Goal: Task Accomplishment & Management: Use online tool/utility

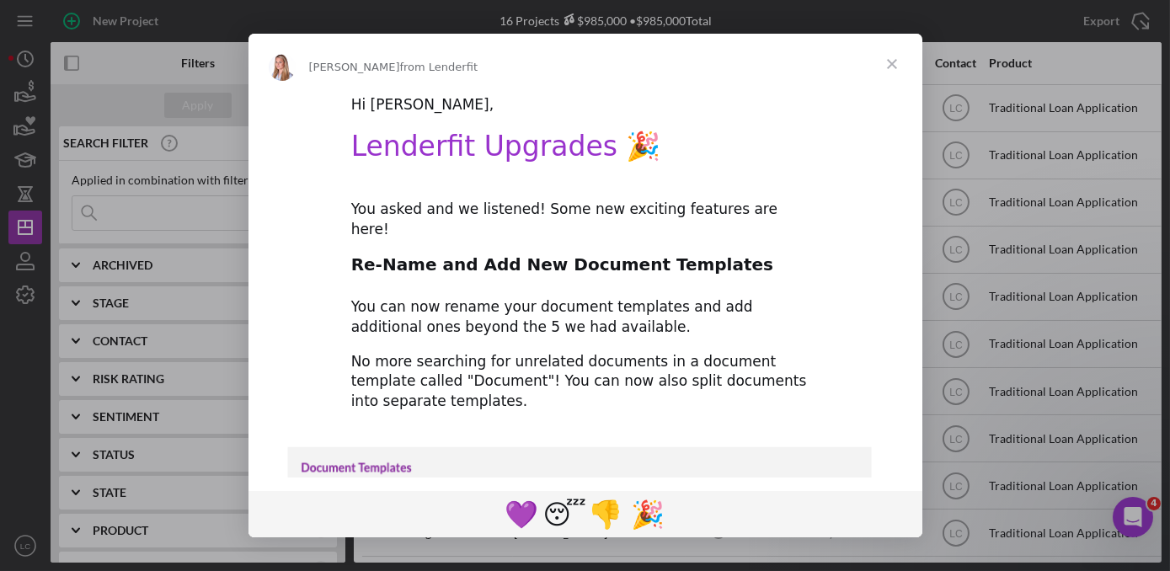
click at [890, 67] on span "Close" at bounding box center [892, 64] width 61 height 61
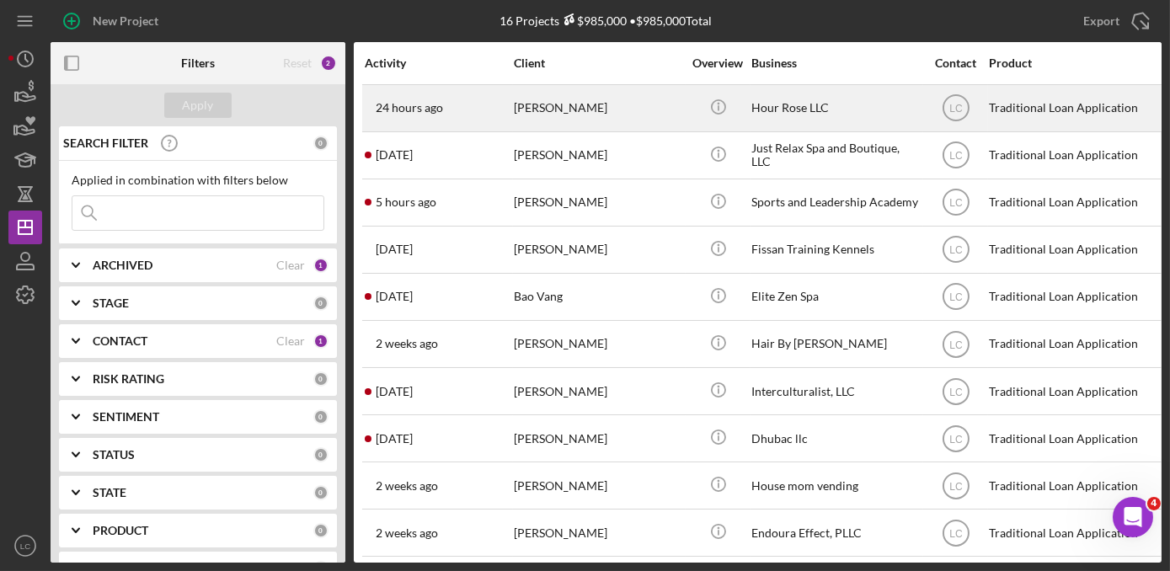
click at [622, 119] on div "[PERSON_NAME]" at bounding box center [598, 108] width 169 height 45
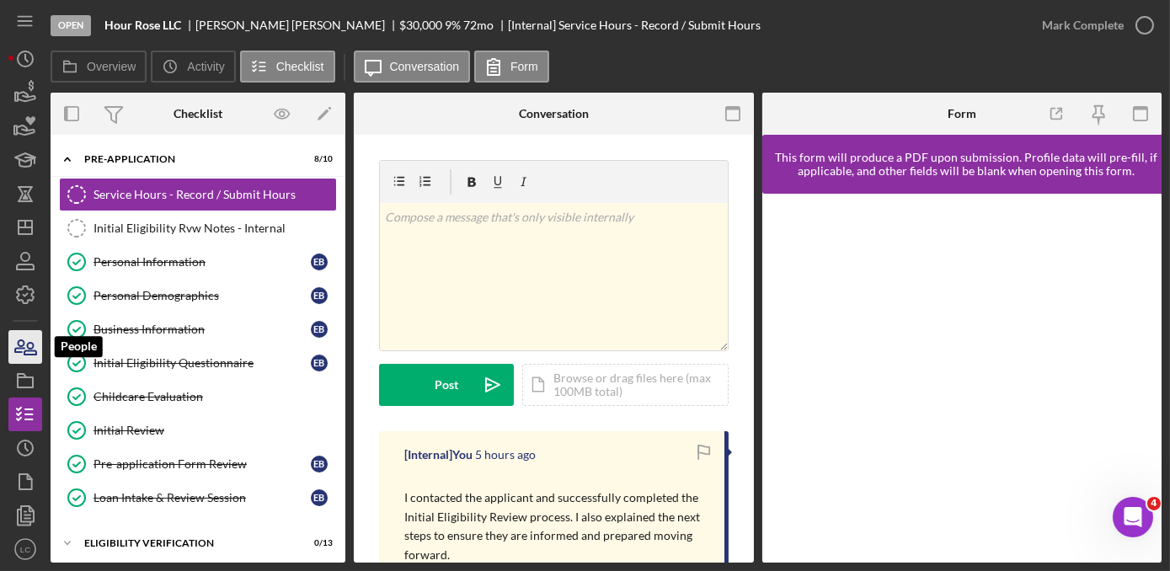
click at [18, 353] on icon "button" at bounding box center [25, 347] width 42 height 42
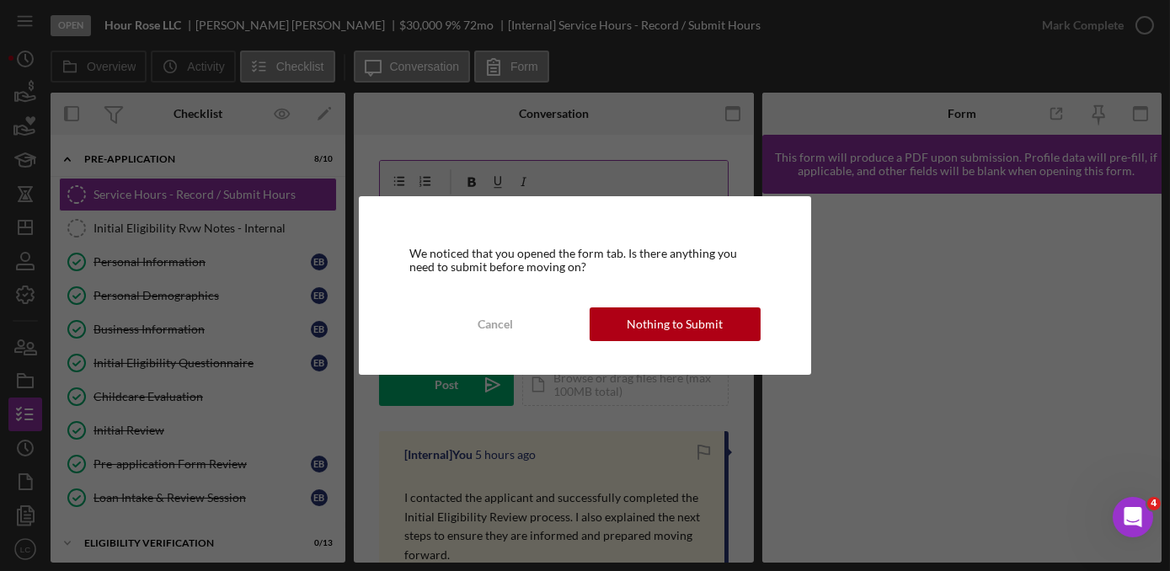
click at [485, 327] on div "Cancel" at bounding box center [495, 325] width 35 height 34
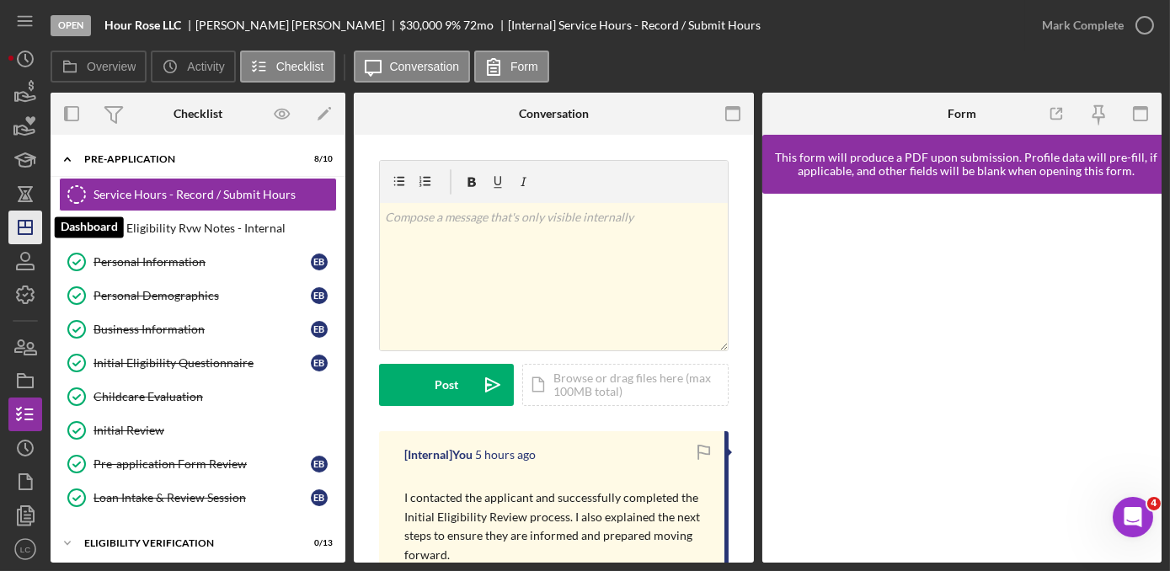
click at [14, 221] on icon "Icon/Dashboard" at bounding box center [25, 227] width 42 height 42
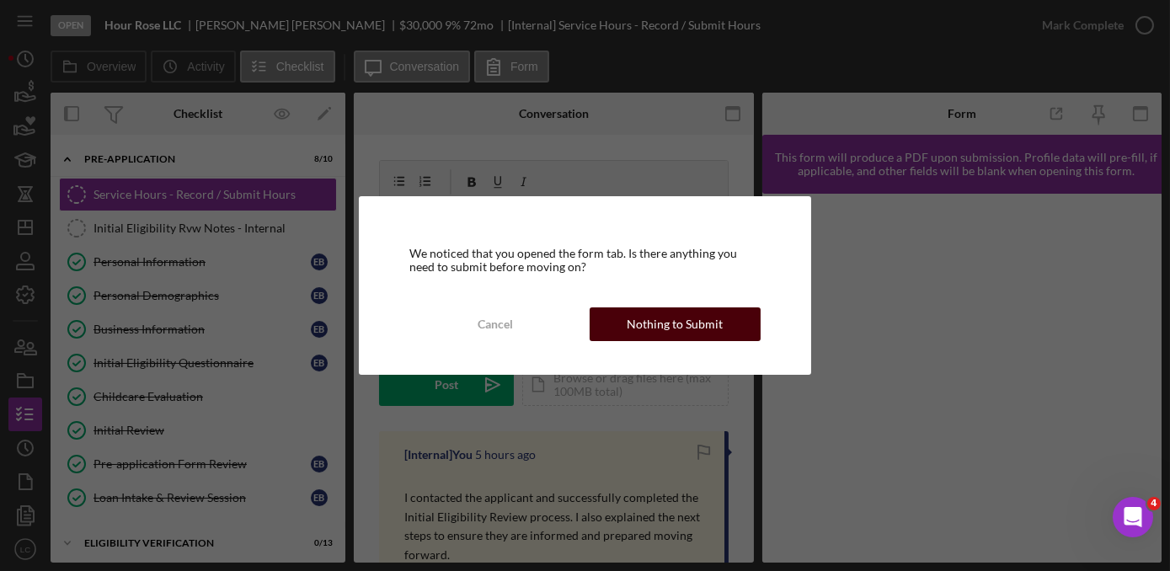
click at [640, 323] on div "Nothing to Submit" at bounding box center [675, 325] width 96 height 34
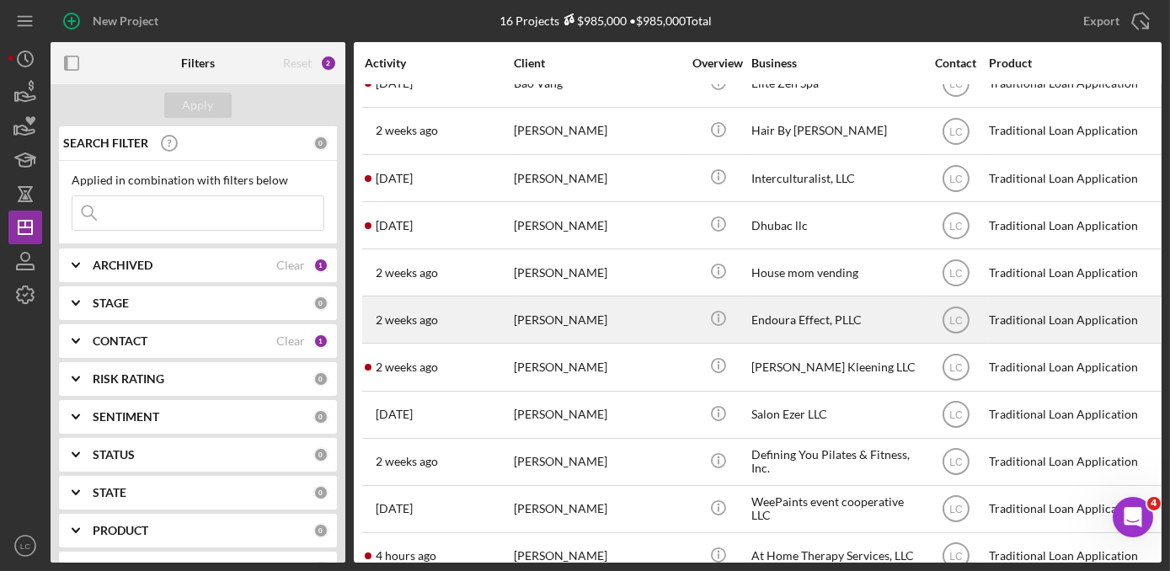
scroll to position [292, 0]
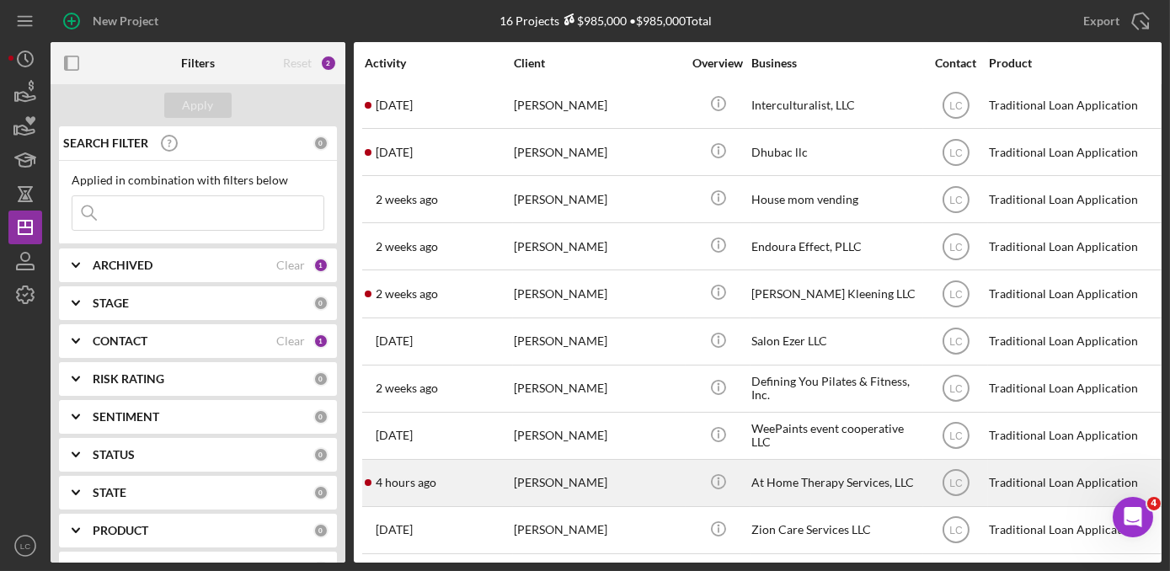
click at [647, 473] on div "[PERSON_NAME]" at bounding box center [598, 483] width 169 height 45
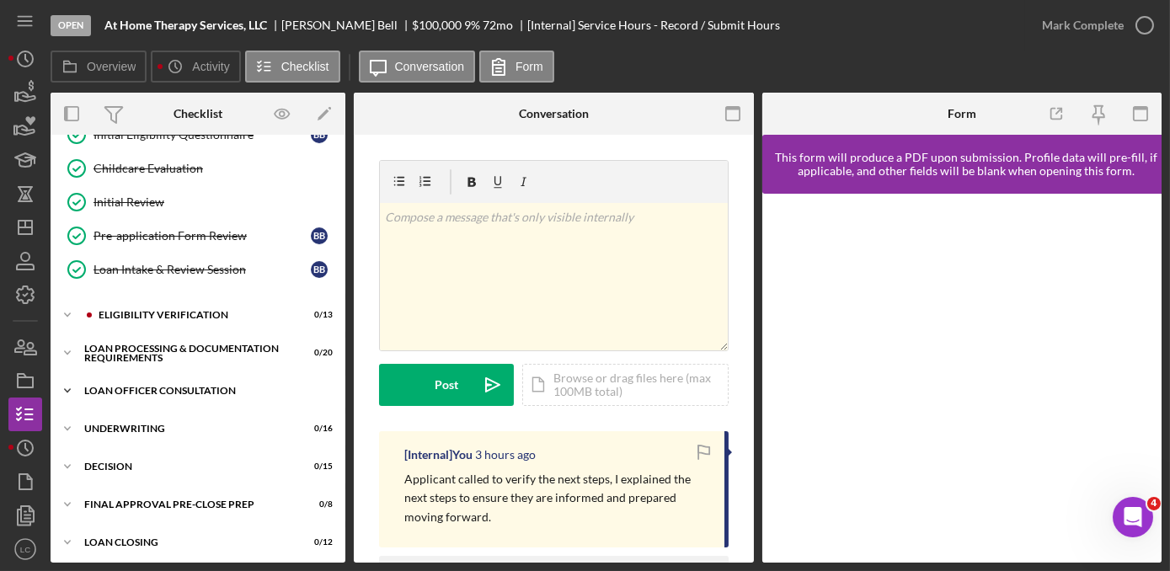
scroll to position [229, 0]
click at [65, 308] on icon "Icon/Expander" at bounding box center [68, 314] width 34 height 34
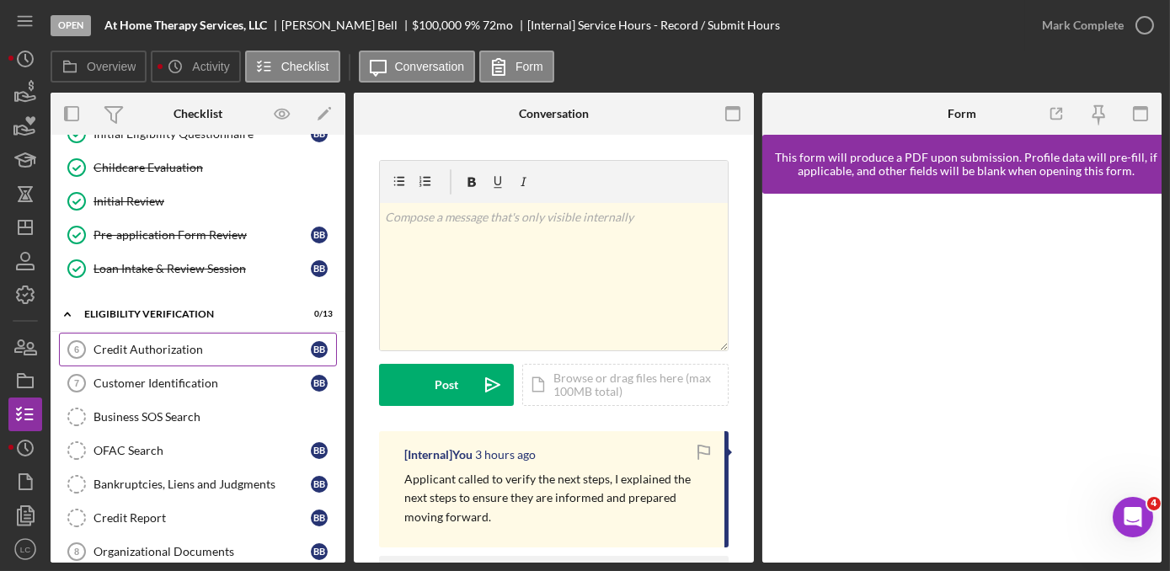
click at [166, 356] on link "Credit Authorization 6 Credit Authorization B B" at bounding box center [198, 350] width 278 height 34
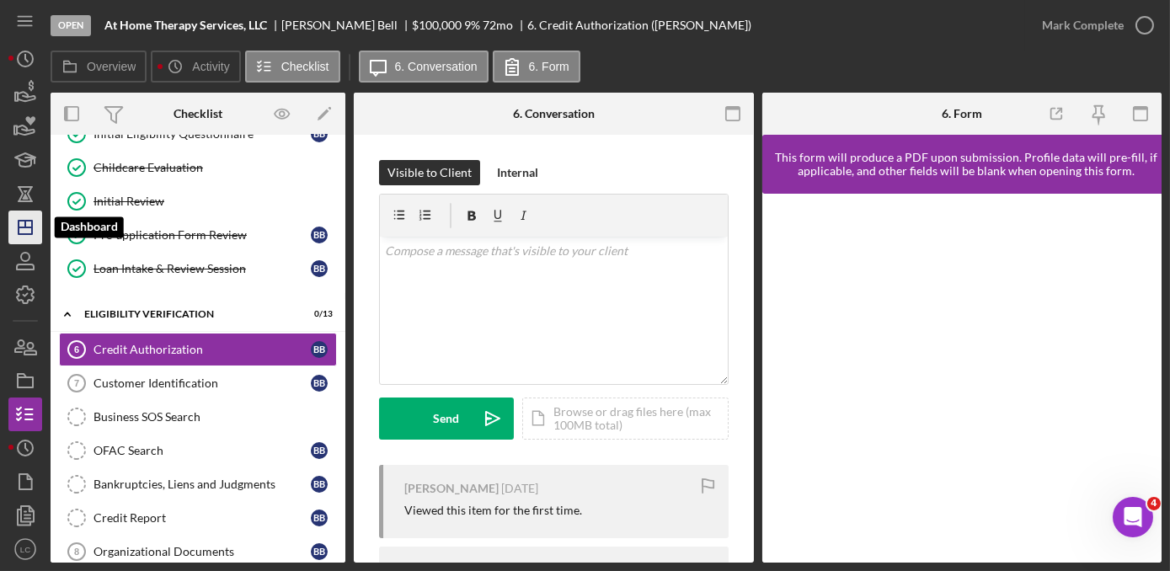
click at [22, 237] on icon "Icon/Dashboard" at bounding box center [25, 227] width 42 height 42
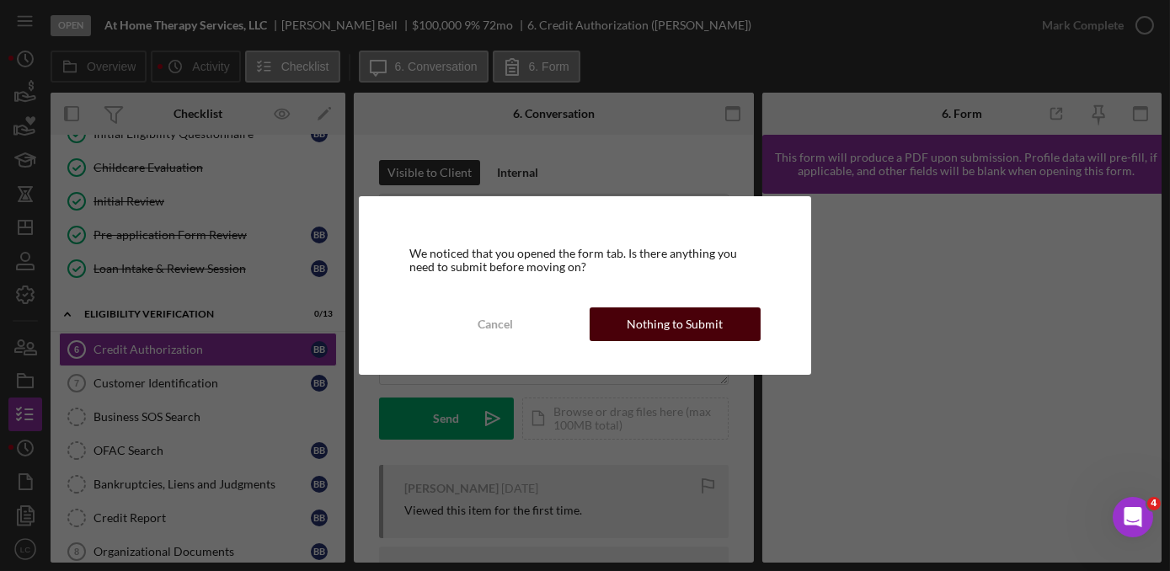
click at [634, 308] on div "Nothing to Submit" at bounding box center [675, 325] width 96 height 34
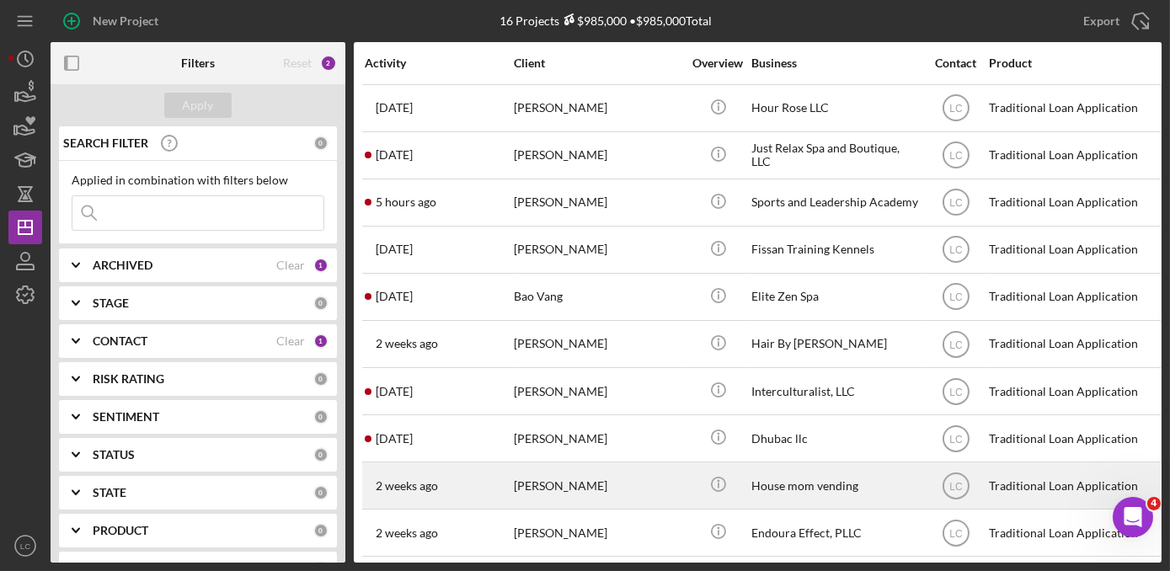
scroll to position [292, 0]
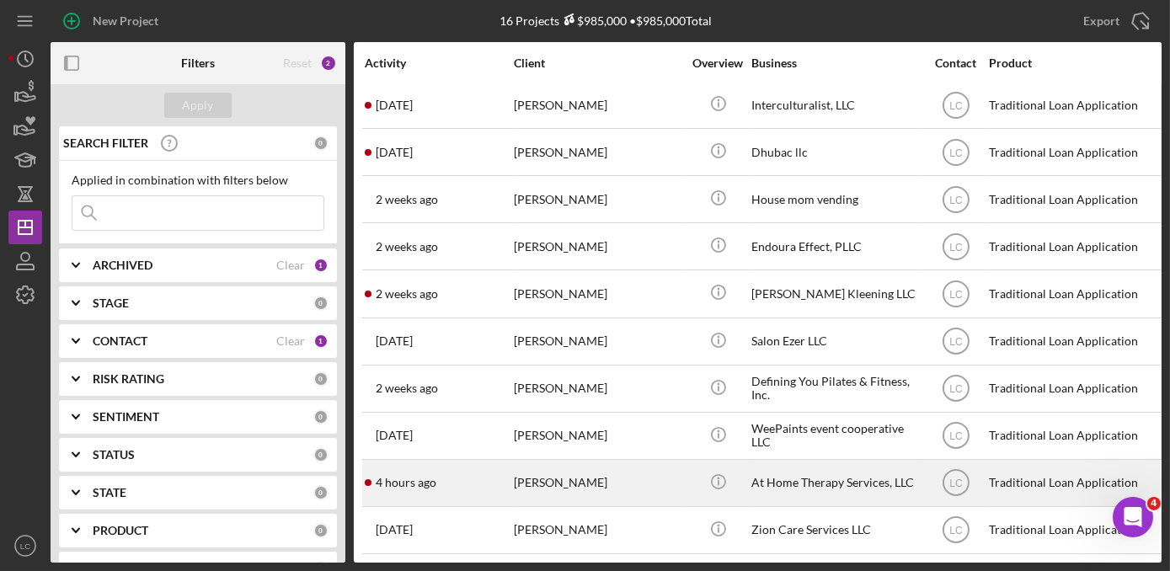
click at [908, 463] on div "At Home Therapy Services, LLC" at bounding box center [836, 483] width 169 height 45
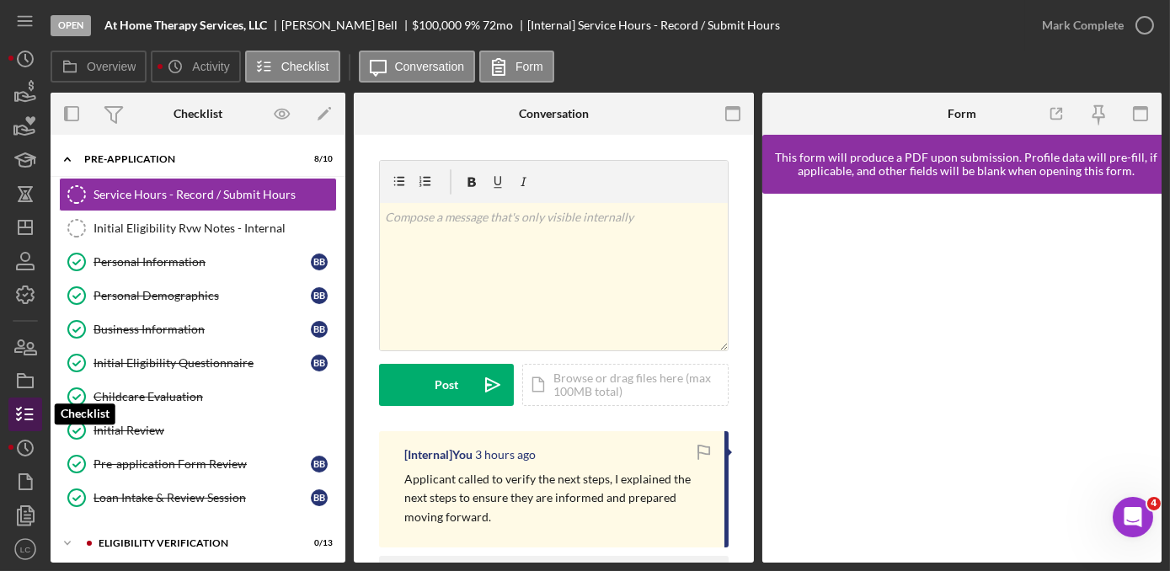
click at [11, 422] on icon "button" at bounding box center [25, 414] width 42 height 42
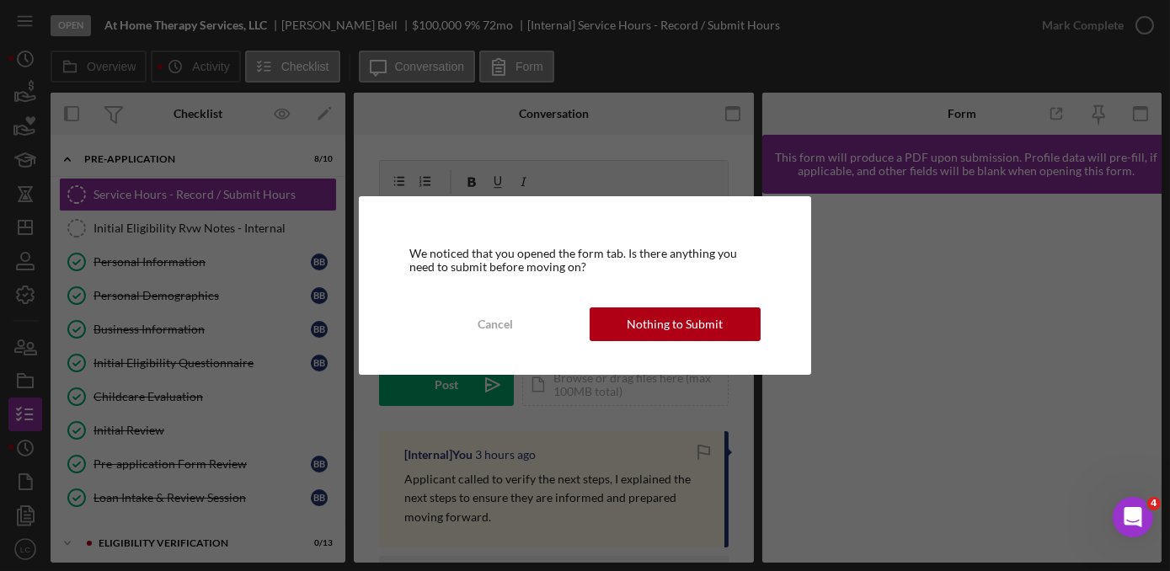
click at [655, 318] on div "Nothing to Submit" at bounding box center [675, 325] width 96 height 34
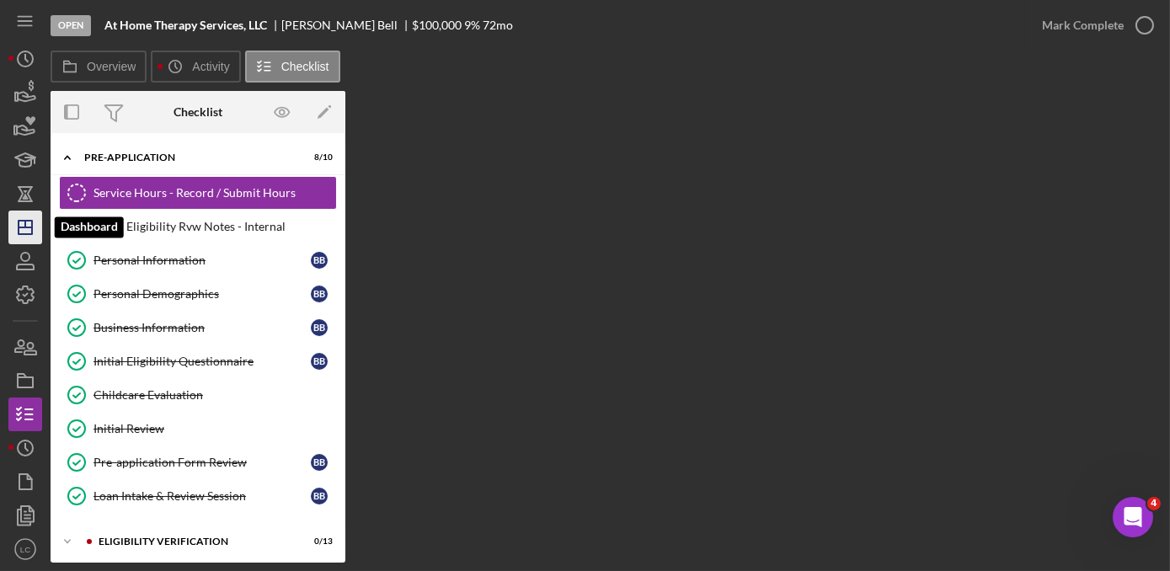
click at [24, 231] on icon "Icon/Dashboard" at bounding box center [25, 227] width 42 height 42
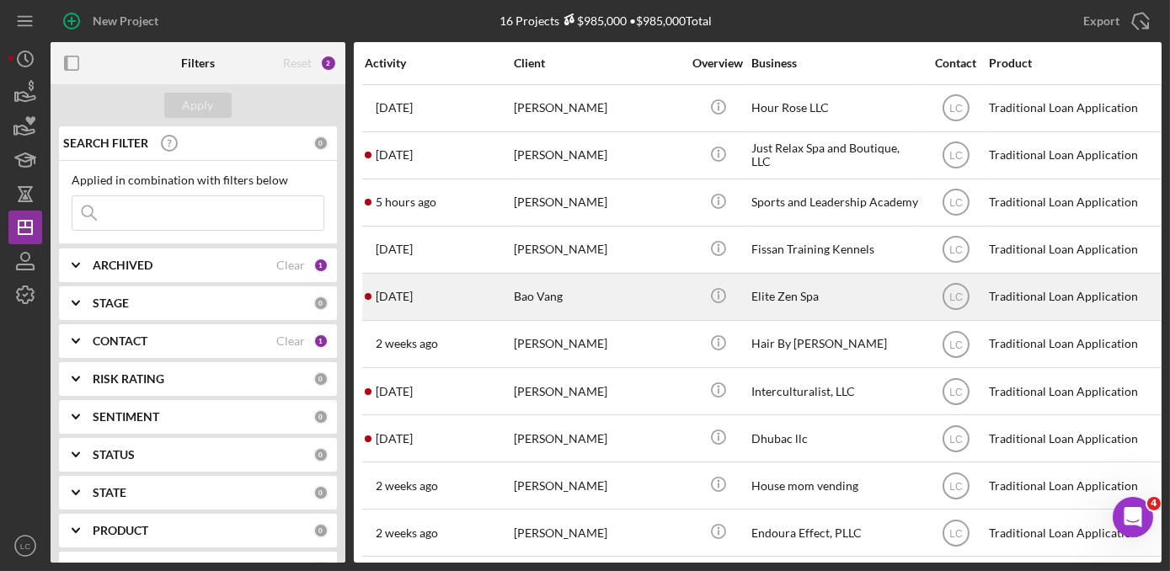
click at [577, 297] on div "Bao Vang" at bounding box center [598, 297] width 169 height 45
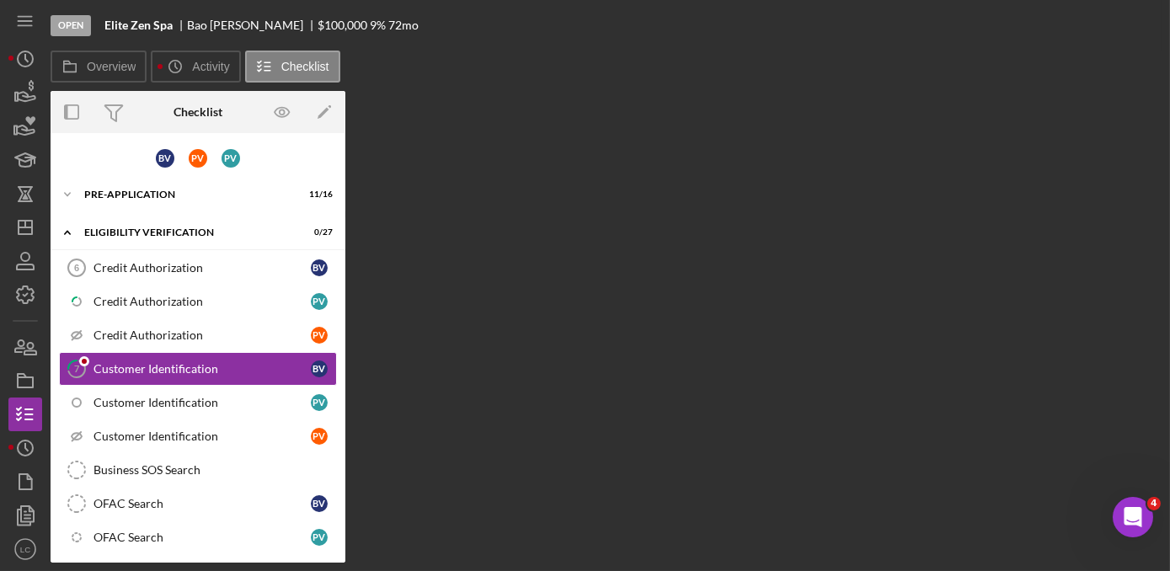
scroll to position [19, 0]
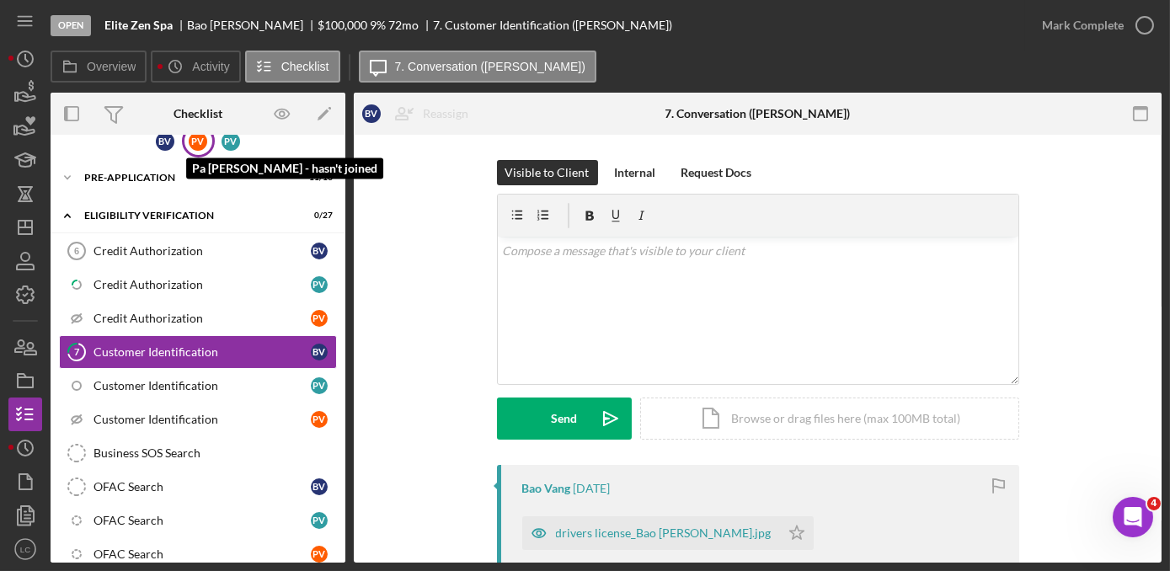
click at [189, 137] on div "P V" at bounding box center [198, 141] width 19 height 19
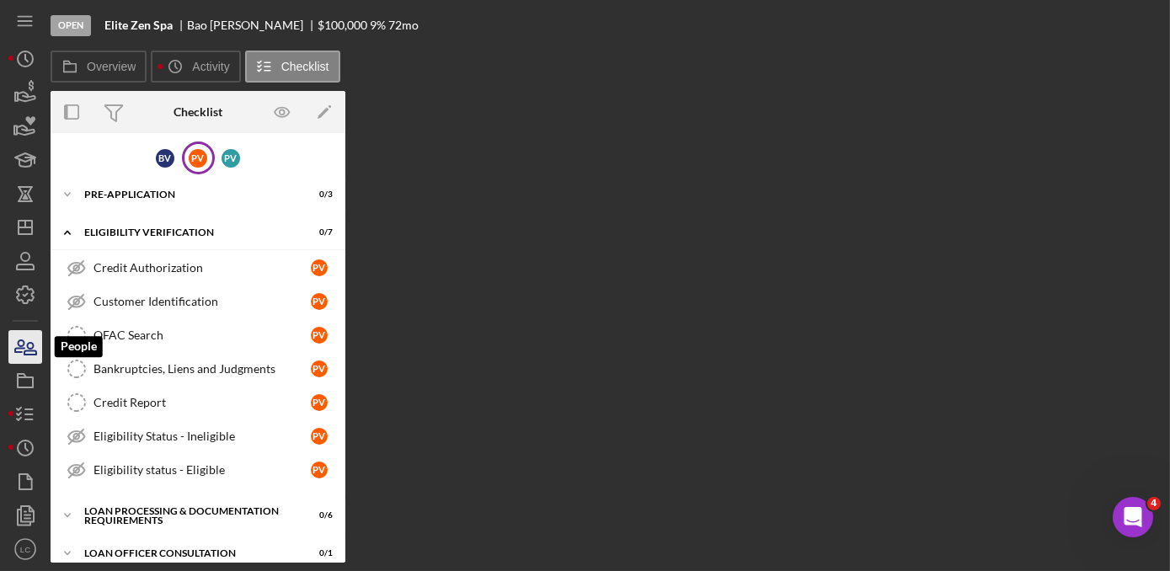
click at [15, 340] on icon "button" at bounding box center [25, 347] width 42 height 42
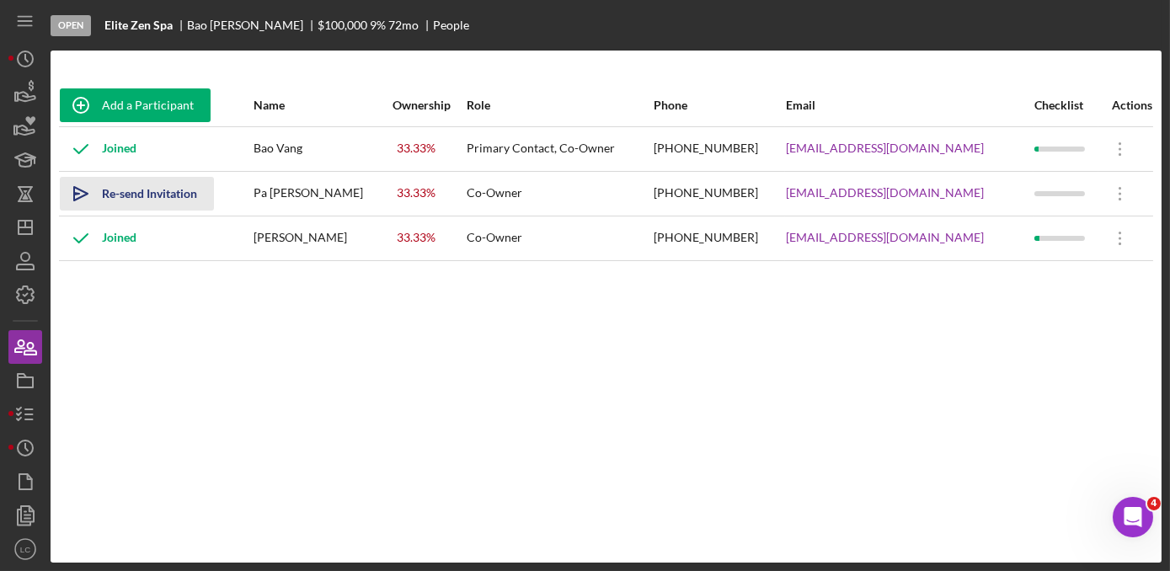
click at [140, 199] on div "Re-send Invitation" at bounding box center [149, 194] width 95 height 34
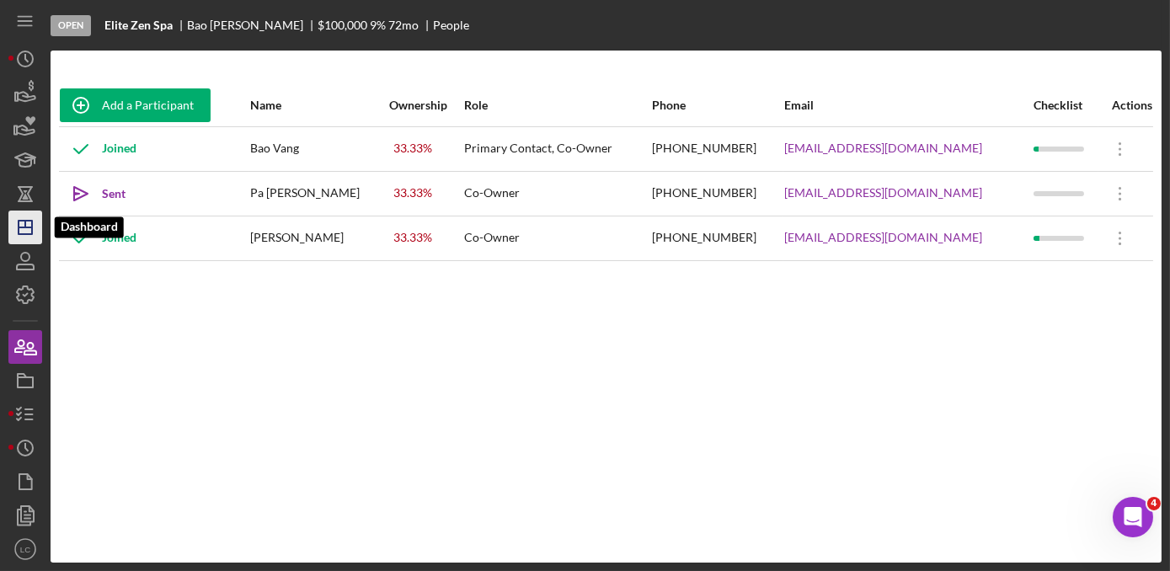
click at [19, 223] on polygon "button" at bounding box center [25, 227] width 13 height 13
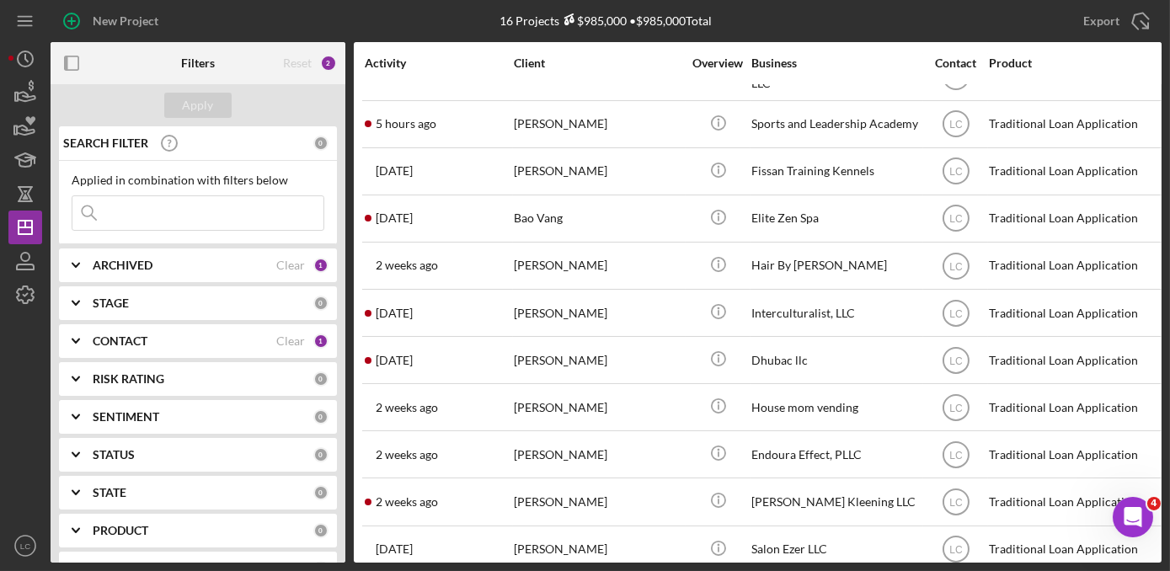
scroll to position [76, 0]
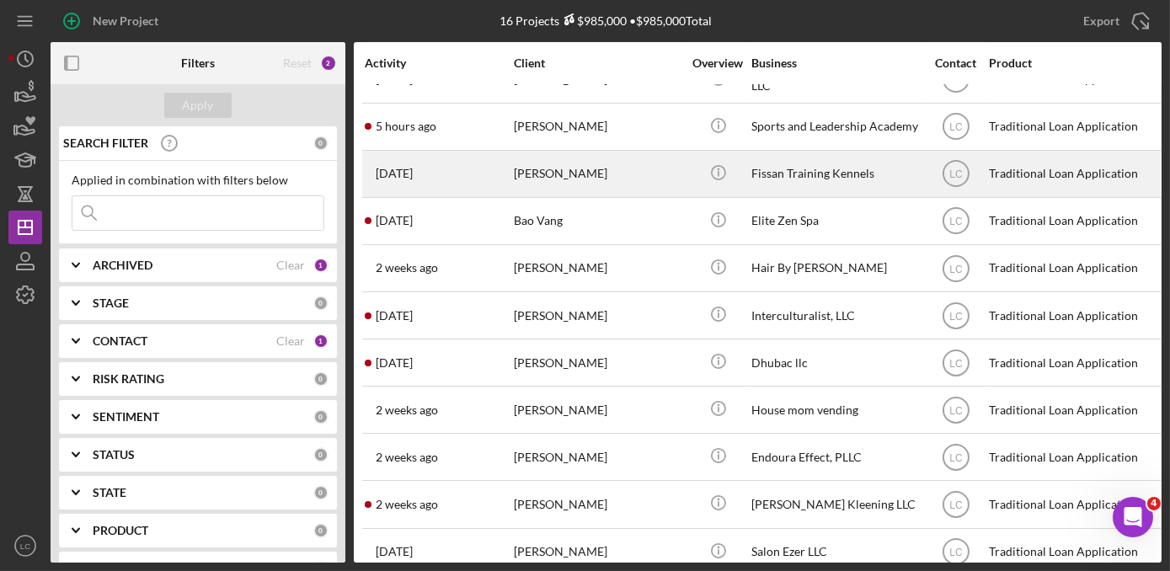
click at [634, 173] on div "[PERSON_NAME]" at bounding box center [598, 174] width 169 height 45
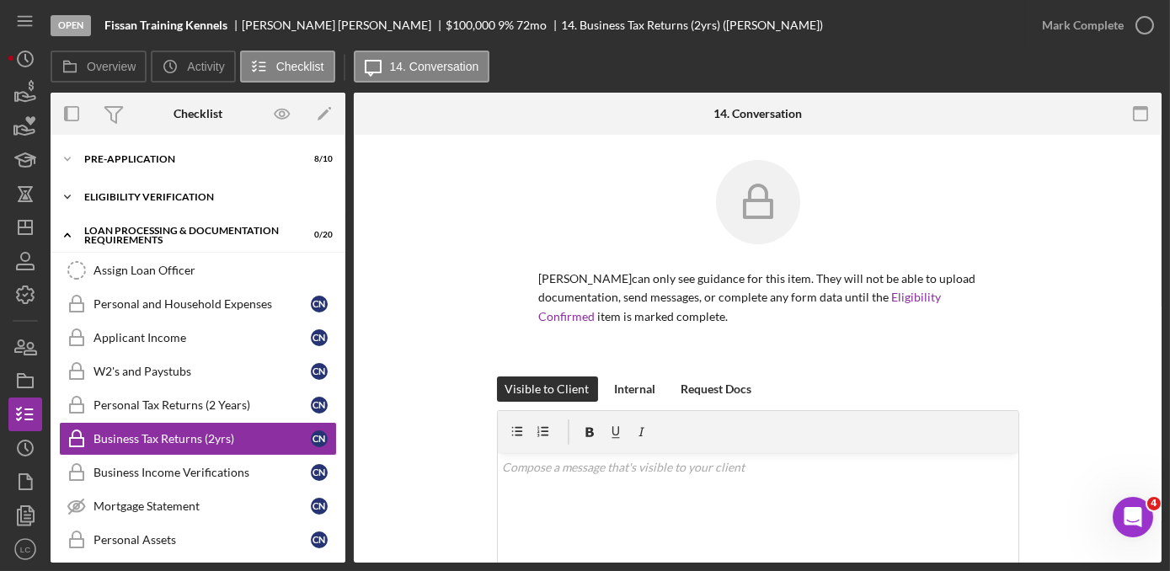
click at [69, 192] on icon "Icon/Expander" at bounding box center [68, 197] width 34 height 34
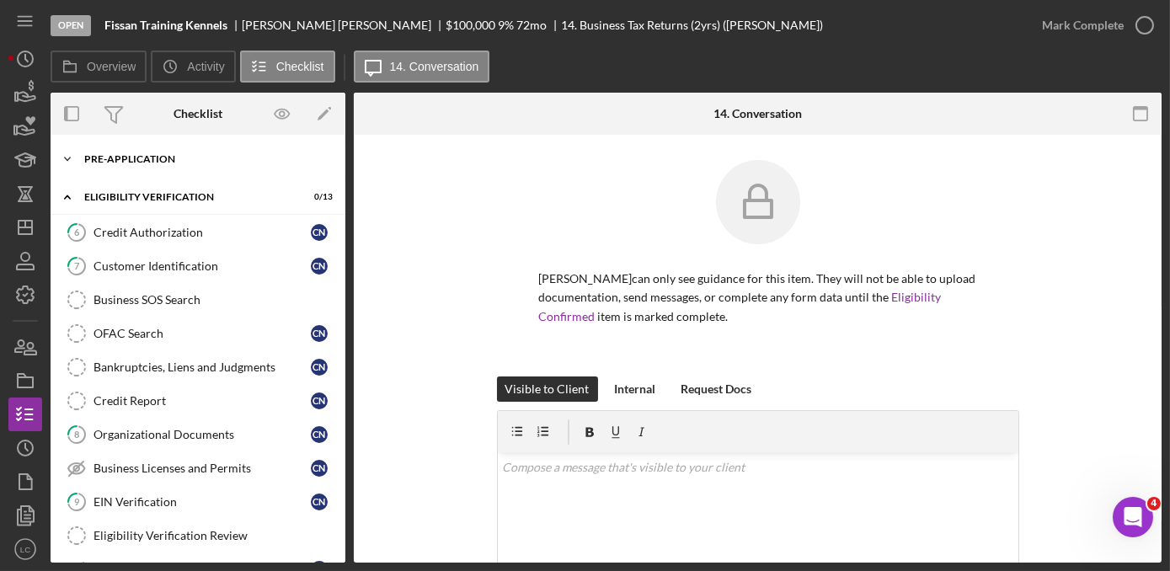
click at [67, 158] on polyline at bounding box center [67, 159] width 5 height 3
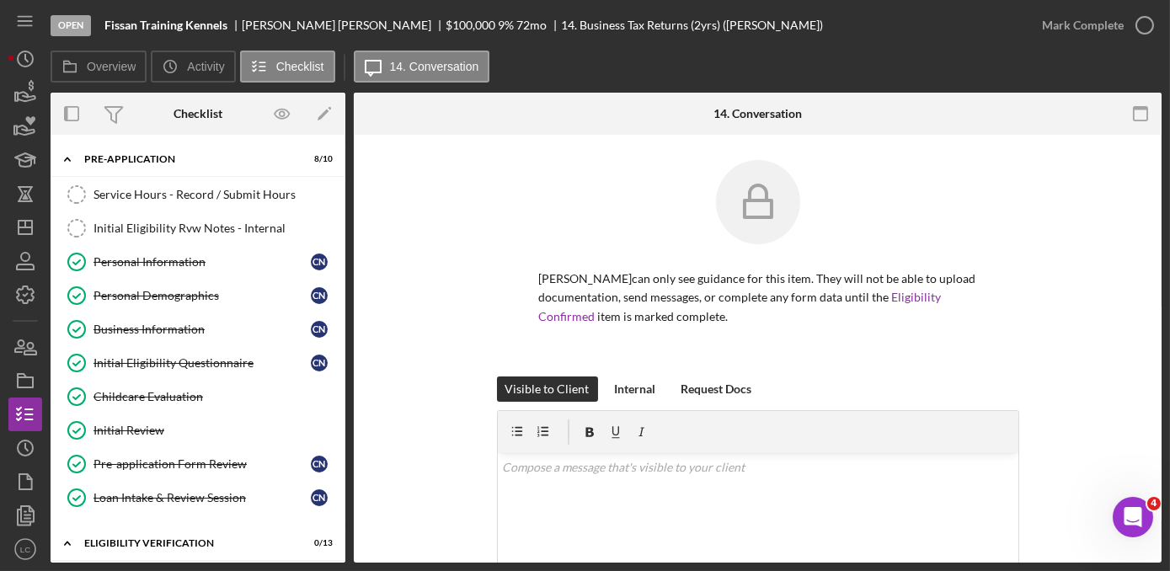
drag, startPoint x: 227, startPoint y: 26, endPoint x: 105, endPoint y: 30, distance: 122.2
click at [105, 30] on div "Fissan Training Kennels" at bounding box center [172, 25] width 137 height 13
copy b "Fissan Training Kennels"
click at [16, 227] on icon "Icon/Dashboard" at bounding box center [25, 227] width 42 height 42
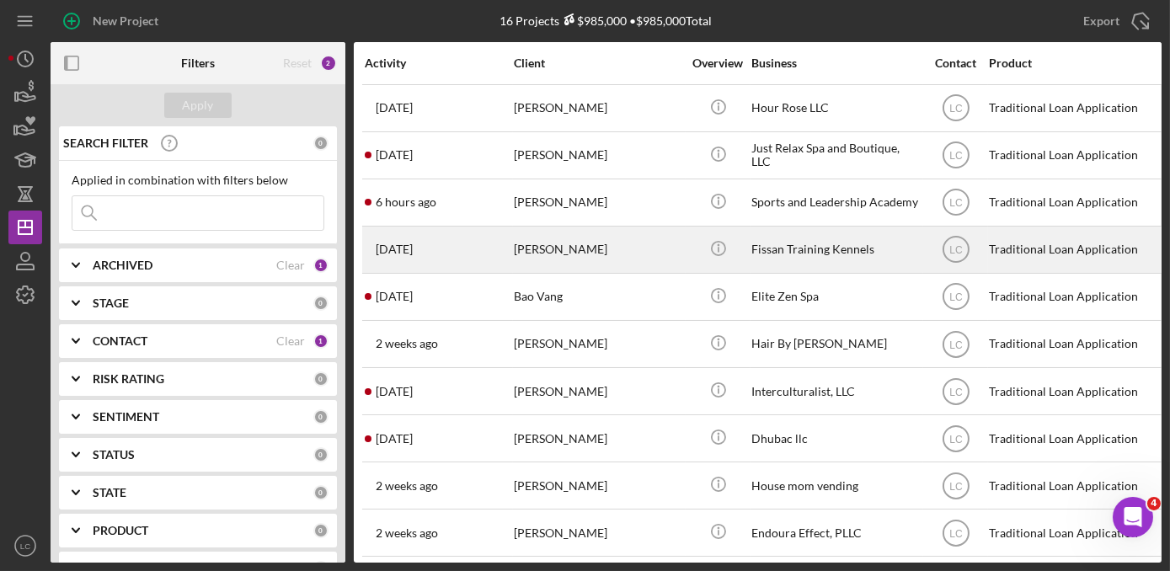
click at [532, 242] on div "[PERSON_NAME]" at bounding box center [598, 249] width 169 height 45
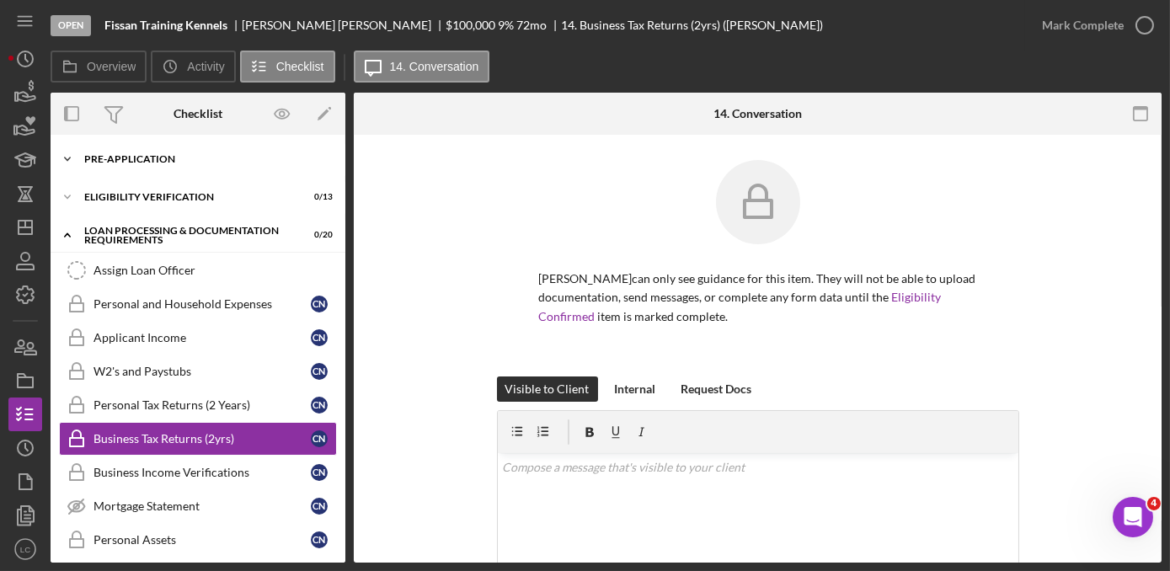
click at [81, 150] on icon "Icon/Expander" at bounding box center [68, 159] width 34 height 34
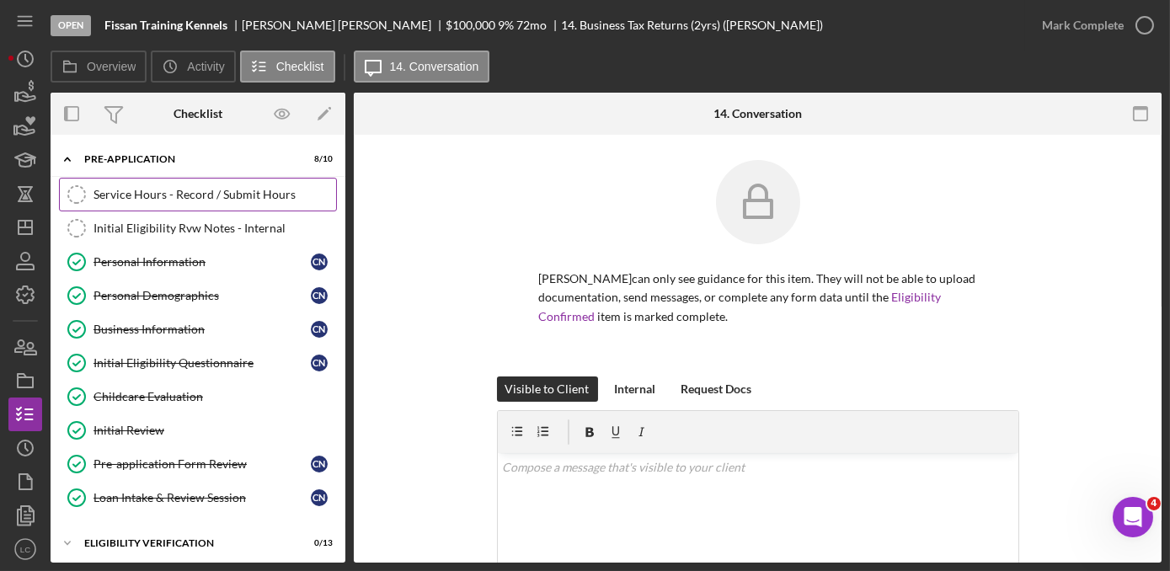
click at [171, 210] on link "Service Hours - Record / Submit Hours Service Hours - Record / Submit Hours" at bounding box center [198, 195] width 278 height 34
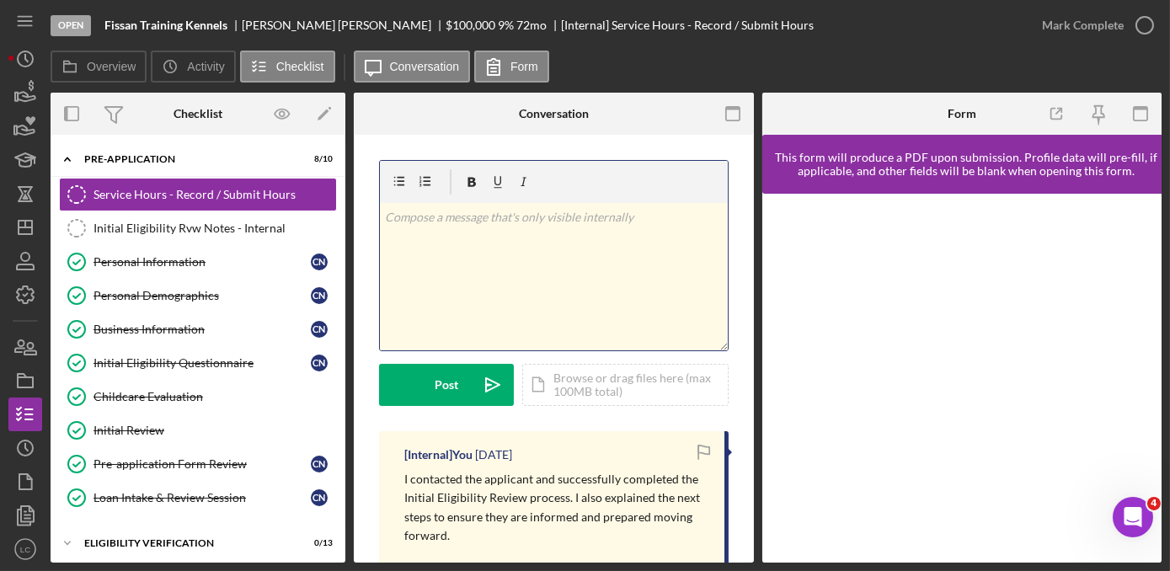
click at [595, 267] on div "v Color teal Color pink Remove color Add row above Add row below Add column bef…" at bounding box center [554, 276] width 348 height 147
click at [559, 234] on p "I called applicant to follow up on the reports that were pulled during the elig…" at bounding box center [554, 227] width 338 height 38
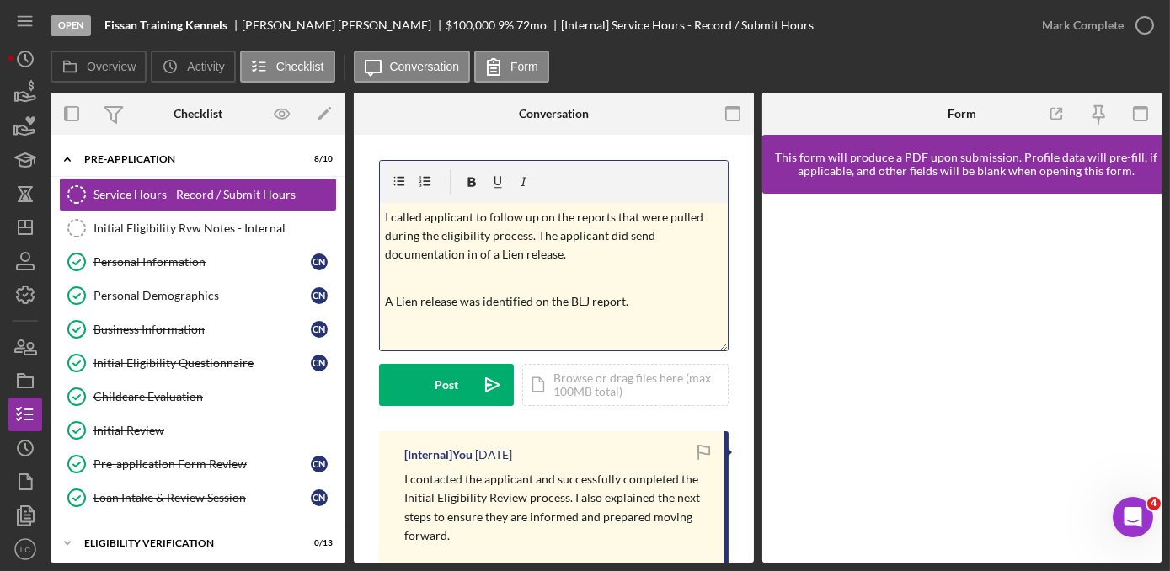
drag, startPoint x: 629, startPoint y: 315, endPoint x: 370, endPoint y: 199, distance: 284.4
click at [370, 199] on div "v Color teal Color pink Remove color Add row above Add row below Add column bef…" at bounding box center [554, 571] width 400 height 873
copy div "I called applicant to follow up on the reports that were pulled during the elig…"
click at [620, 315] on div "v Color teal Color pink Remove color Add row above Add row below Add column bef…" at bounding box center [554, 276] width 348 height 147
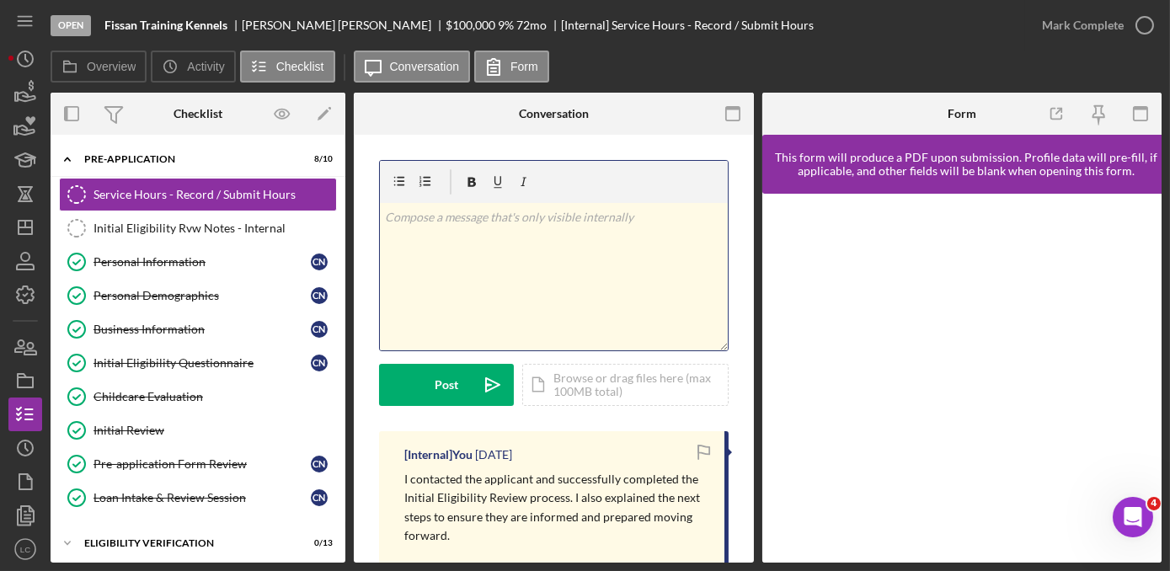
scroll to position [78, 0]
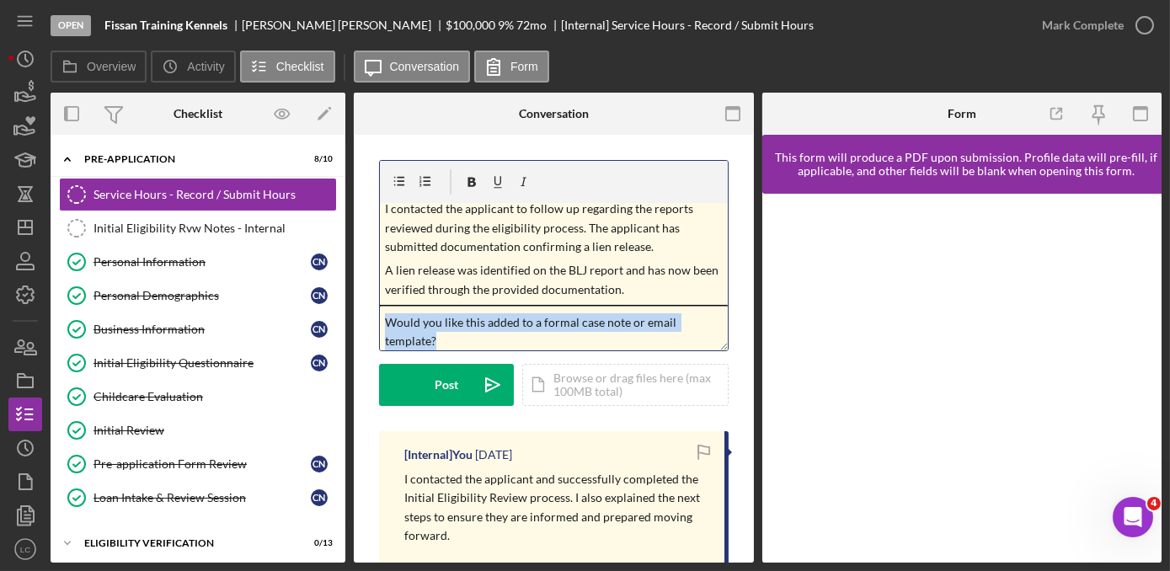
drag, startPoint x: 430, startPoint y: 335, endPoint x: 382, endPoint y: 308, distance: 55.5
click at [382, 308] on div "v Color teal Color pink Remove color Add row above Add row below Add column bef…" at bounding box center [554, 276] width 348 height 147
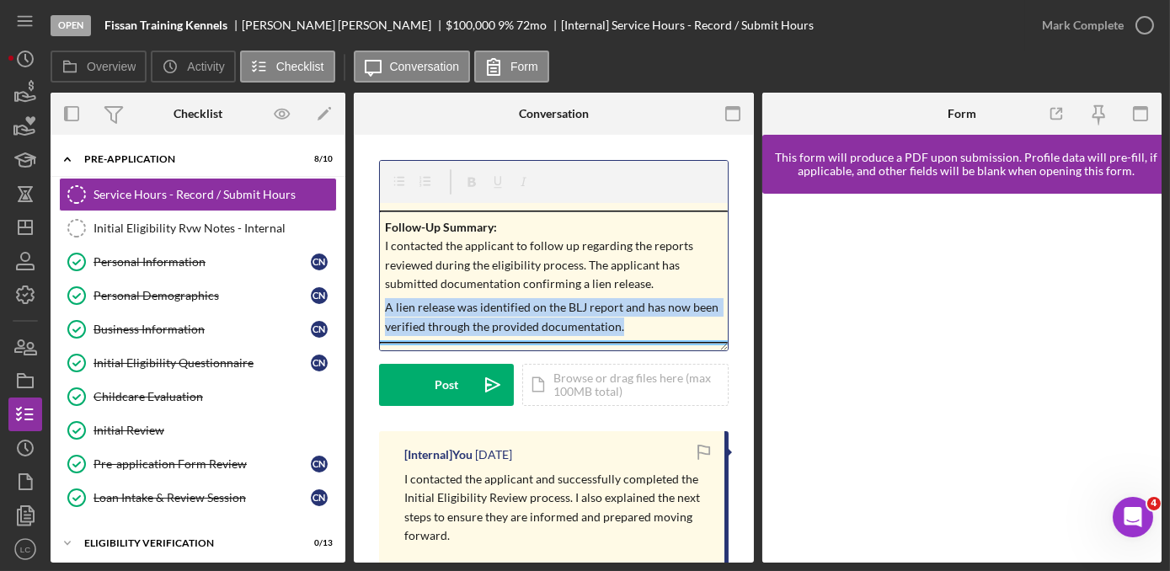
scroll to position [40, 0]
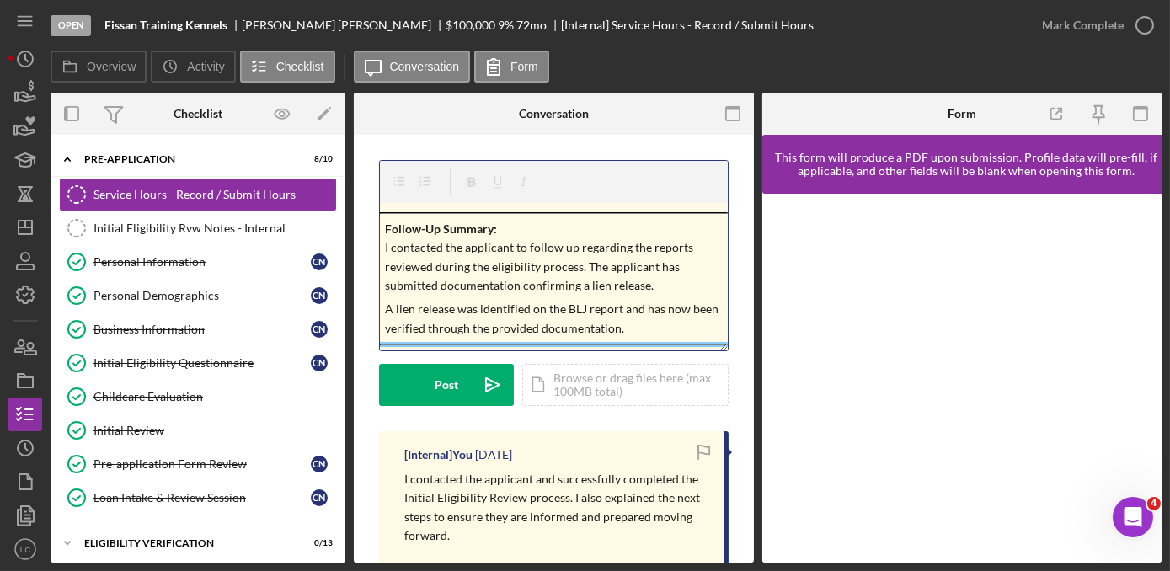
click at [546, 210] on div "v Color teal Color pink Remove color Add row above Add row below Add column bef…" at bounding box center [554, 276] width 348 height 147
drag, startPoint x: 506, startPoint y: 228, endPoint x: 337, endPoint y: 227, distance: 168.5
click at [337, 227] on div "Overview Internal Workflow Stage Open Icon/Dropdown Arrow Archive (can unarchiv…" at bounding box center [606, 328] width 1111 height 470
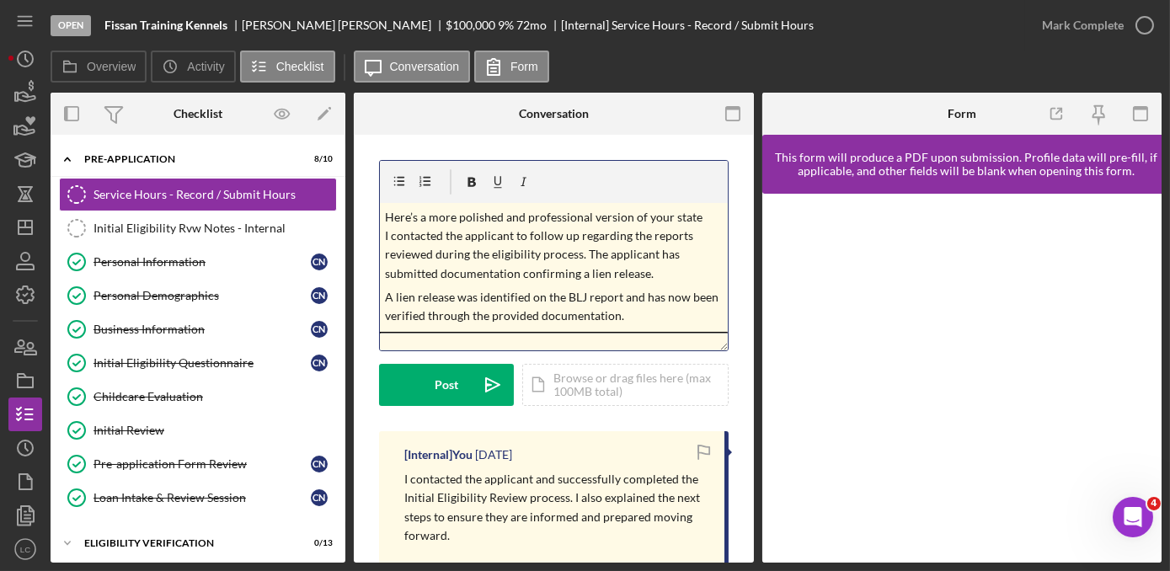
scroll to position [0, 0]
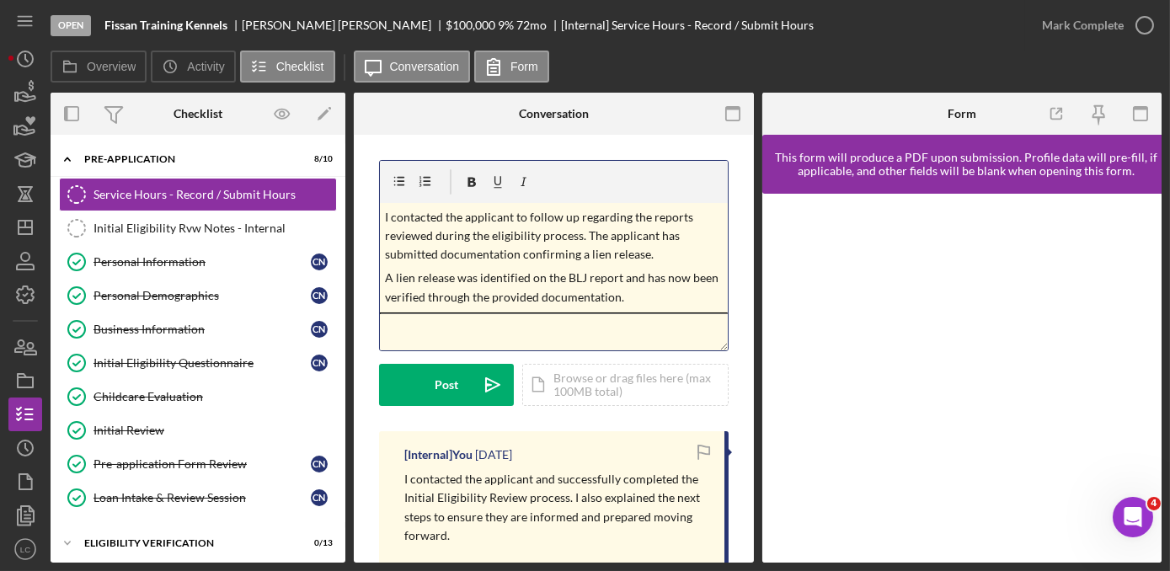
click at [422, 334] on div "v Color teal Color pink Remove color Add row above Add row below Add column bef…" at bounding box center [554, 276] width 348 height 147
click at [660, 249] on p "I contacted the applicant to follow up regarding the reports reviewed during th…" at bounding box center [554, 236] width 338 height 56
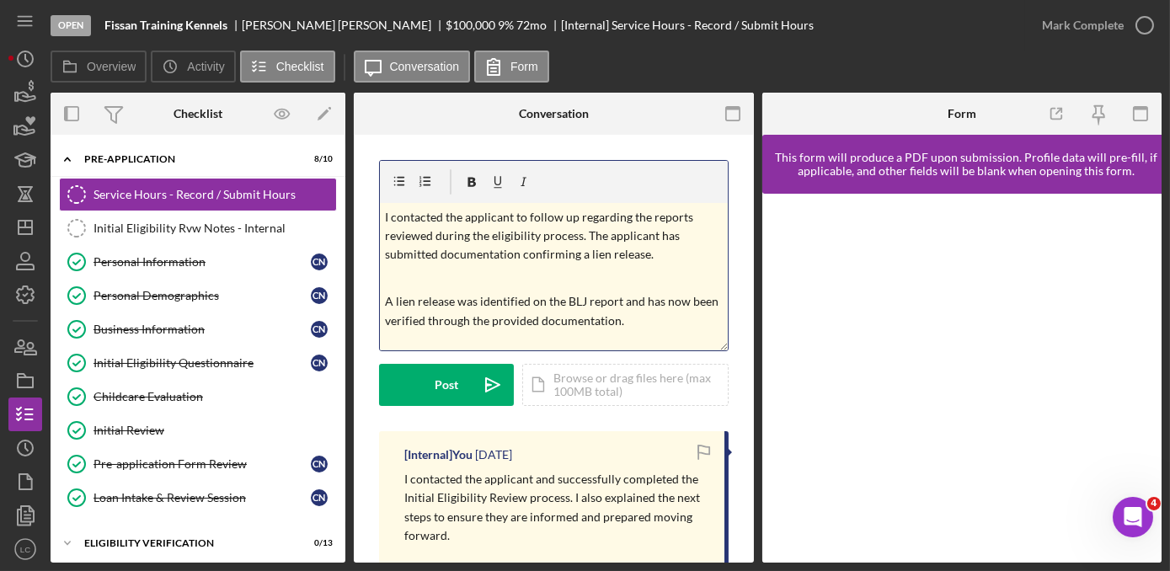
click at [664, 327] on p "A lien release was identified on the BLJ report and has now been verified throu…" at bounding box center [554, 311] width 338 height 38
drag, startPoint x: 665, startPoint y: 345, endPoint x: 375, endPoint y: 188, distance: 329.5
click at [375, 188] on div "v Color teal Color pink Remove color Add row above Add row below Add column bef…" at bounding box center [554, 571] width 400 height 873
copy div "I contacted the applicant to follow up regarding the reports reviewed during th…"
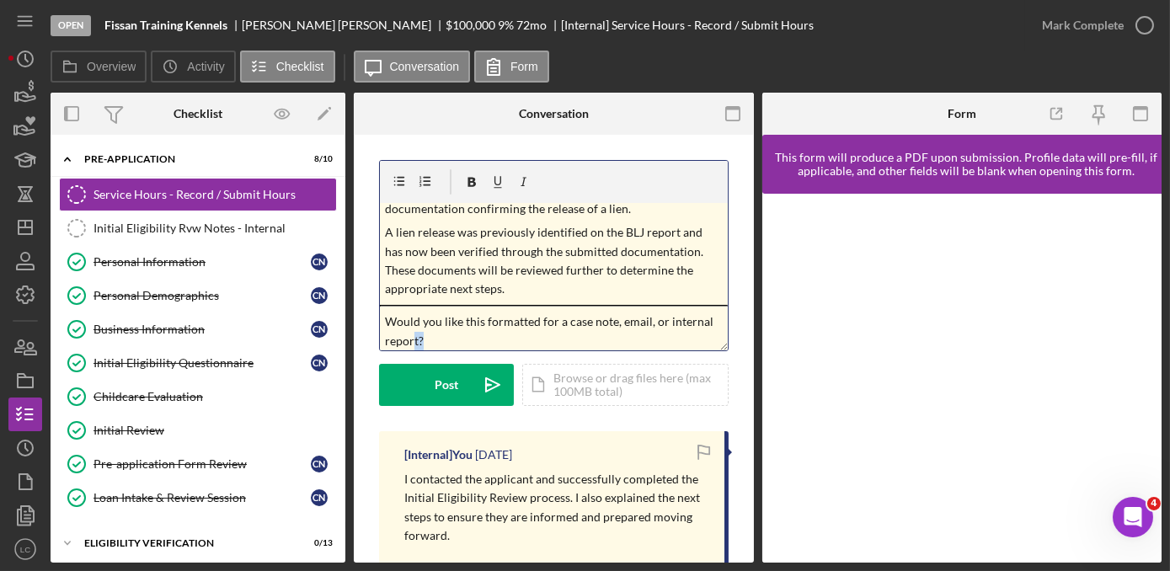
scroll to position [120, 0]
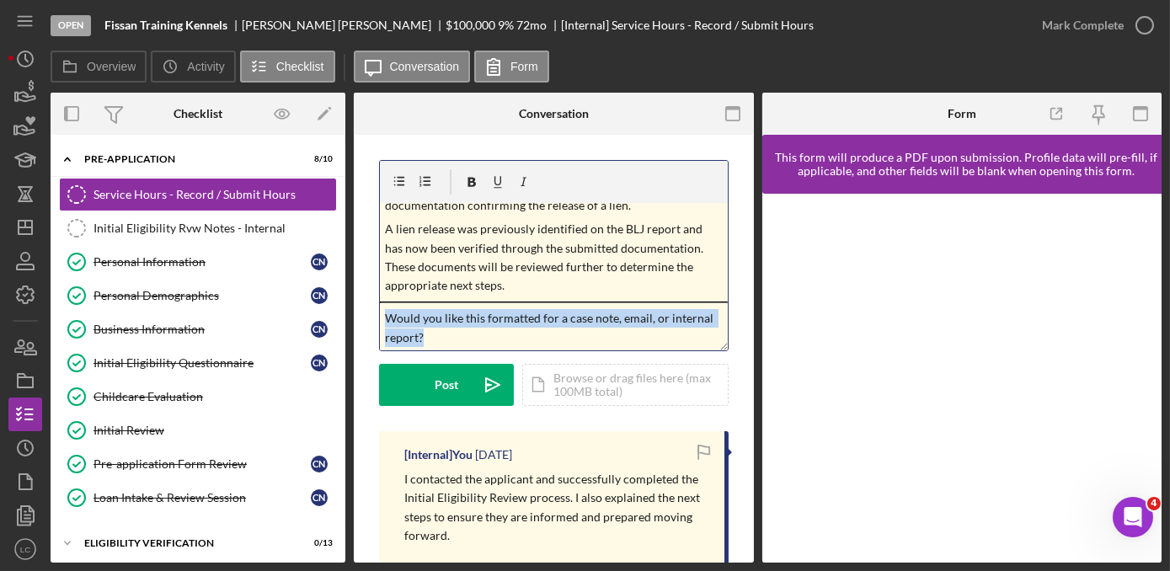
drag, startPoint x: 422, startPoint y: 342, endPoint x: 384, endPoint y: 318, distance: 45.1
click at [385, 318] on p "Would you like this formatted for a case note, email, or internal report?" at bounding box center [554, 328] width 338 height 38
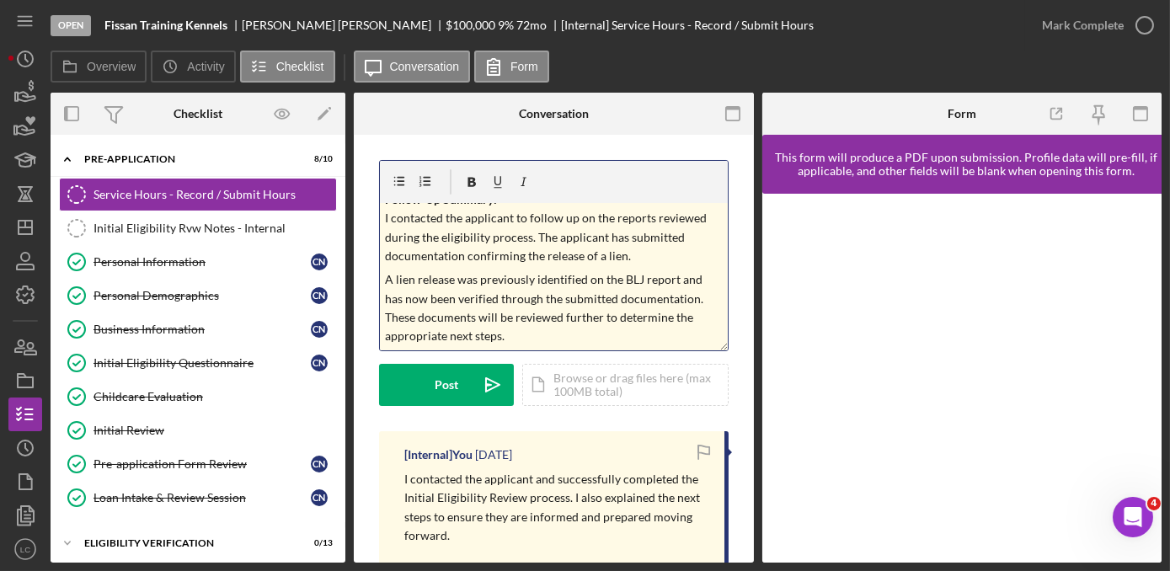
scroll to position [68, 0]
click at [644, 254] on p "Follow-Up Summary: I contacted the applicant to follow up on the reports review…" at bounding box center [554, 229] width 338 height 76
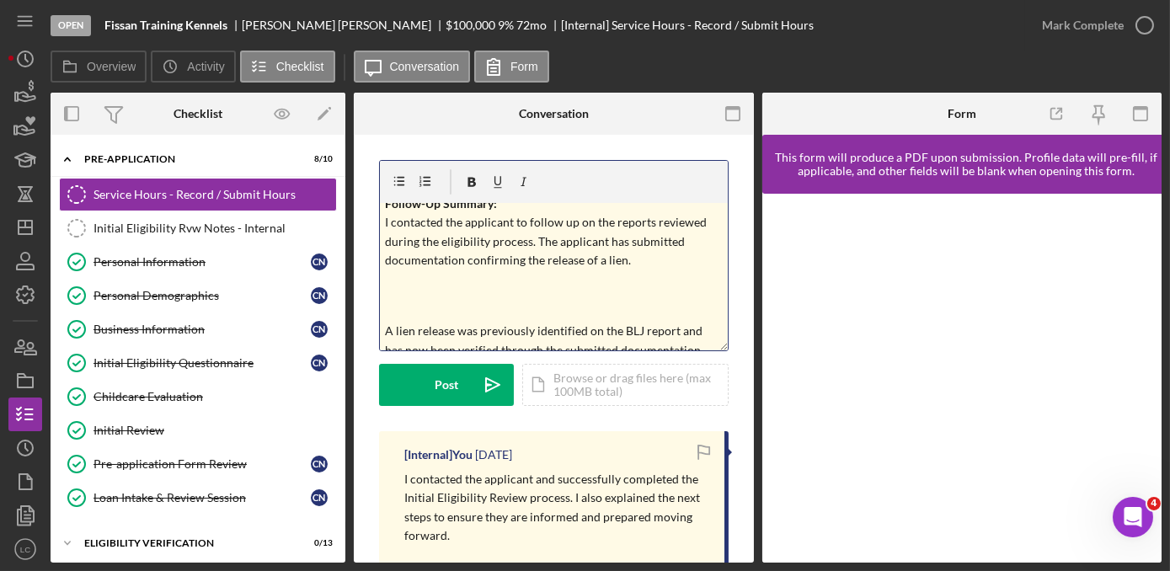
scroll to position [0, 0]
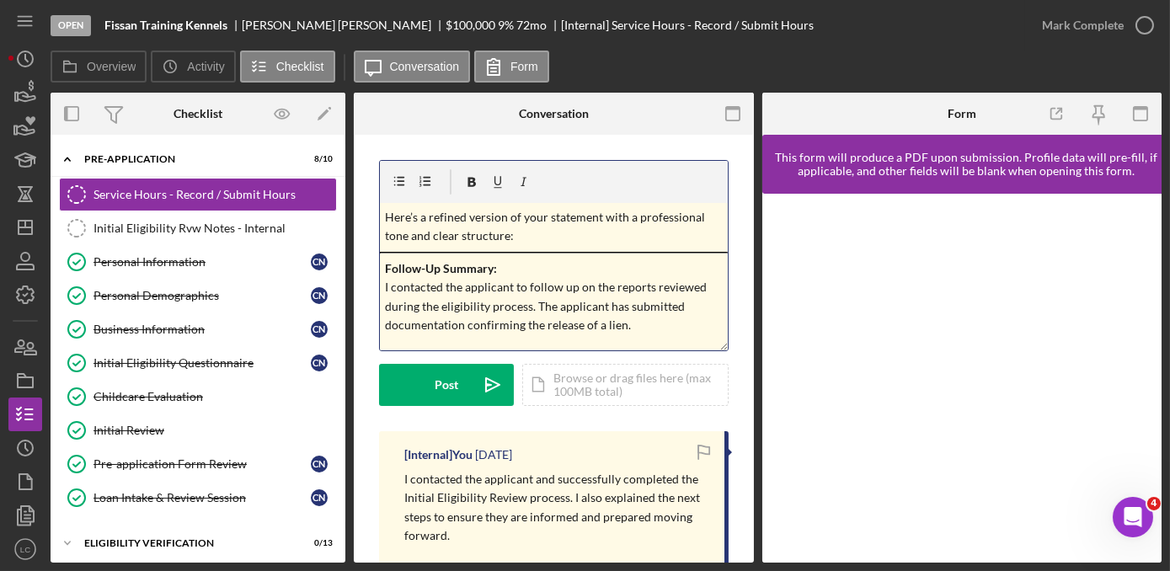
click at [506, 270] on p "Follow-Up Summary: I contacted the applicant to follow up on the reports review…" at bounding box center [554, 298] width 338 height 76
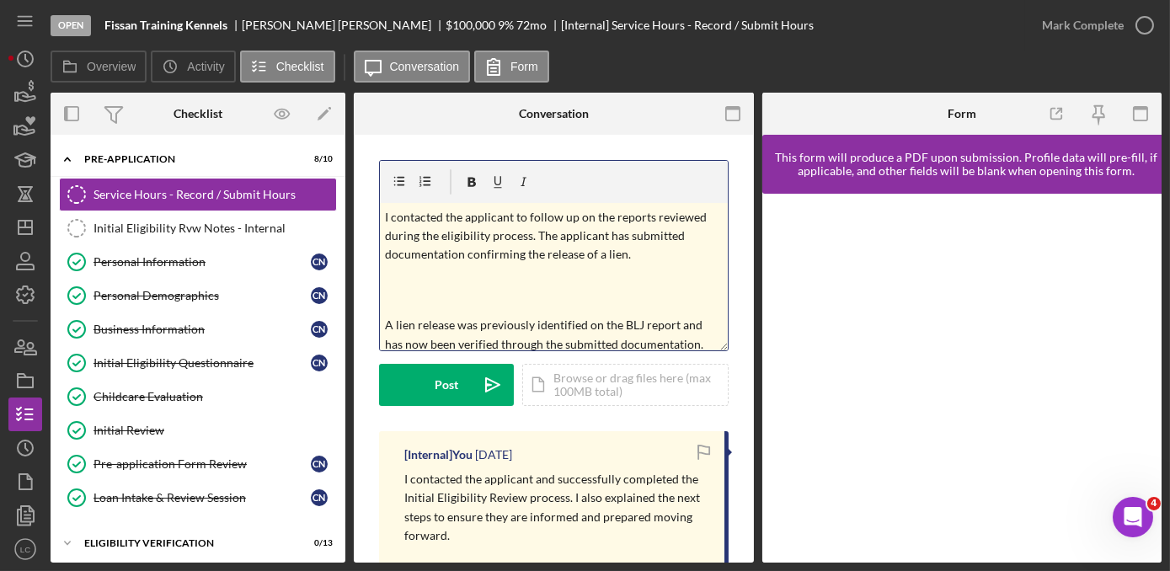
click at [389, 293] on p at bounding box center [554, 301] width 338 height 19
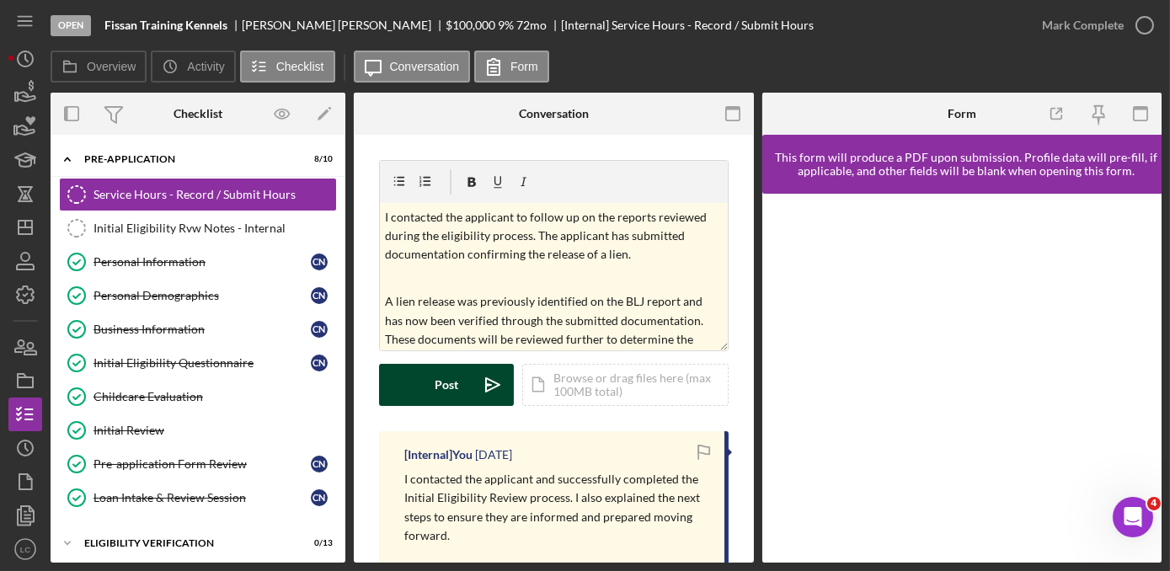
click at [429, 386] on button "Post Icon/icon-invite-send" at bounding box center [446, 385] width 135 height 42
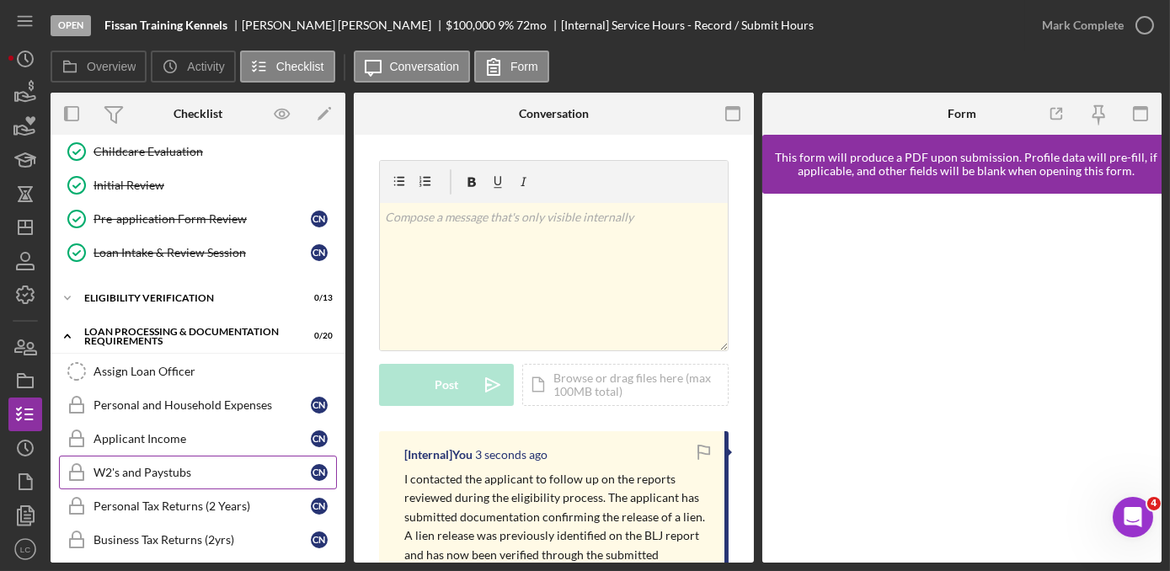
scroll to position [383, 0]
